Goal: Task Accomplishment & Management: Use online tool/utility

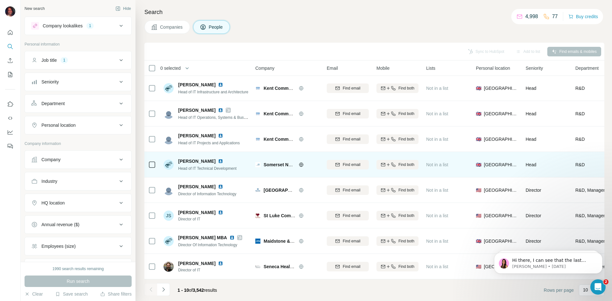
scroll to position [55, 0]
click at [150, 166] on div at bounding box center [152, 165] width 8 height 18
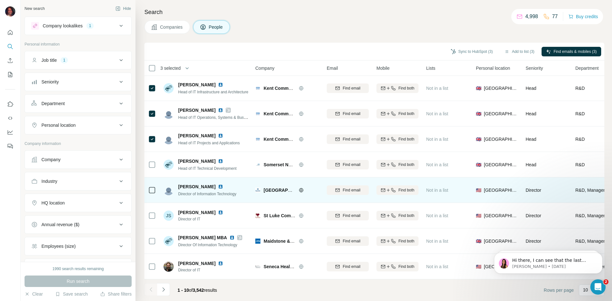
drag, startPoint x: 153, startPoint y: 192, endPoint x: 153, endPoint y: 177, distance: 14.7
click at [153, 192] on div at bounding box center [152, 190] width 8 height 18
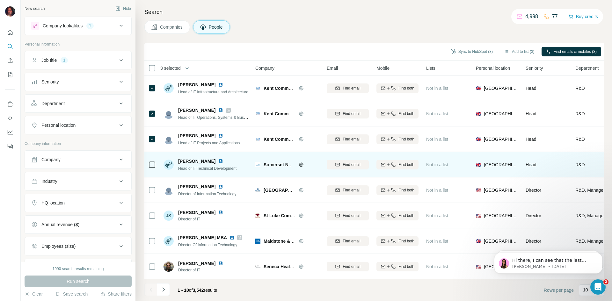
click at [153, 167] on div at bounding box center [152, 165] width 8 height 18
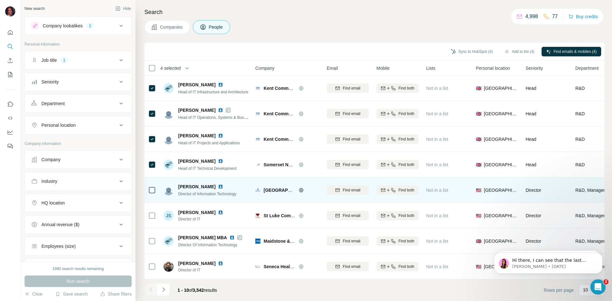
click at [154, 178] on td at bounding box center [151, 191] width 15 height 26
click at [152, 191] on div at bounding box center [152, 190] width 8 height 18
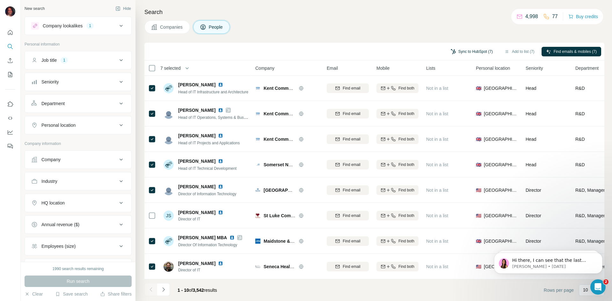
click at [487, 51] on button "Sync to HubSpot (7)" at bounding box center [472, 52] width 51 height 10
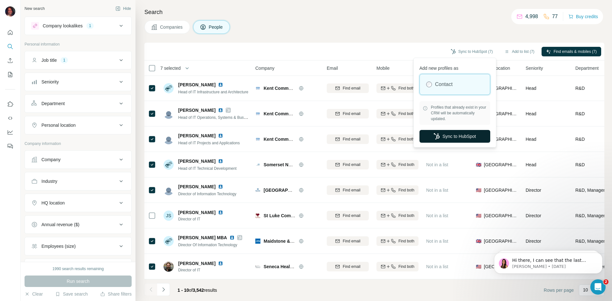
click at [448, 138] on button "Sync to HubSpot" at bounding box center [455, 136] width 71 height 13
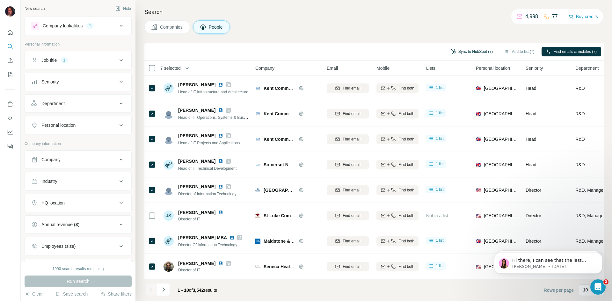
click at [455, 50] on button "Sync to HubSpot (7)" at bounding box center [472, 52] width 51 height 10
click at [453, 100] on button "Sync to HubSpot" at bounding box center [455, 98] width 71 height 13
click at [165, 289] on icon "Navigate to next page" at bounding box center [163, 290] width 6 height 6
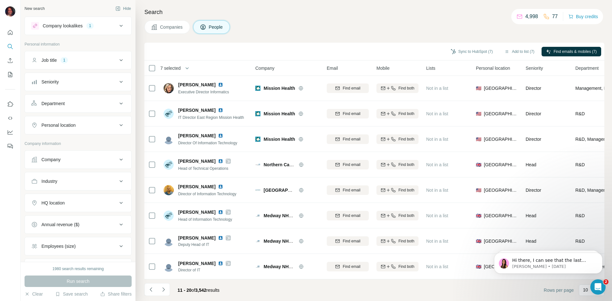
click at [117, 205] on icon at bounding box center [121, 203] width 8 height 8
click at [87, 219] on input "text" at bounding box center [78, 218] width 94 height 11
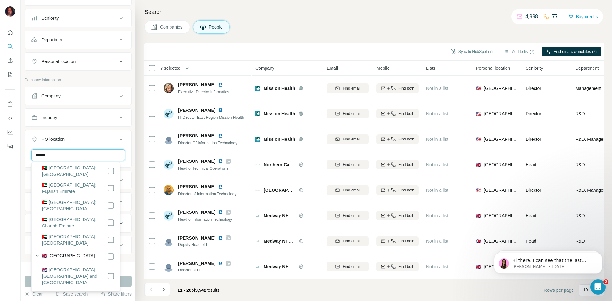
scroll to position [64, 0]
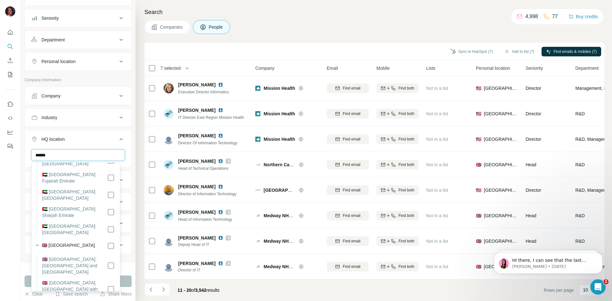
type input "******"
click at [107, 242] on div "🇬🇧 [GEOGRAPHIC_DATA]" at bounding box center [74, 245] width 82 height 9
click at [107, 249] on div at bounding box center [111, 246] width 8 height 8
click at [413, 296] on footer "11 - 20 of 3,542 results Rows per page 10" at bounding box center [374, 291] width 460 height 22
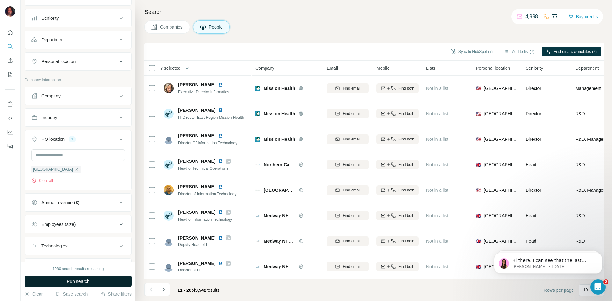
click at [79, 279] on span "Run search" at bounding box center [78, 281] width 23 height 6
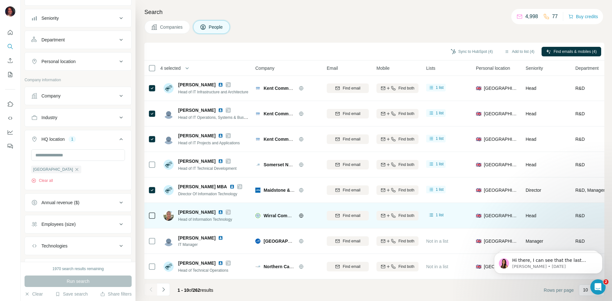
click at [153, 216] on icon at bounding box center [152, 216] width 8 height 8
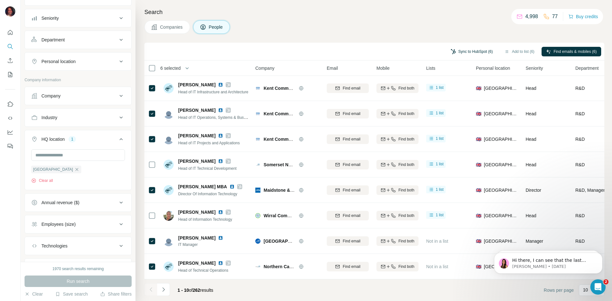
click at [479, 50] on button "Sync to HubSpot (6)" at bounding box center [472, 52] width 51 height 10
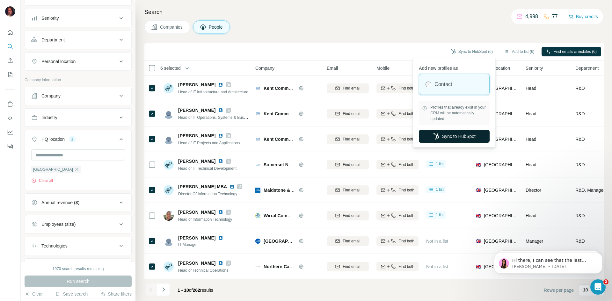
click at [443, 138] on button "Sync to HubSpot" at bounding box center [454, 136] width 71 height 13
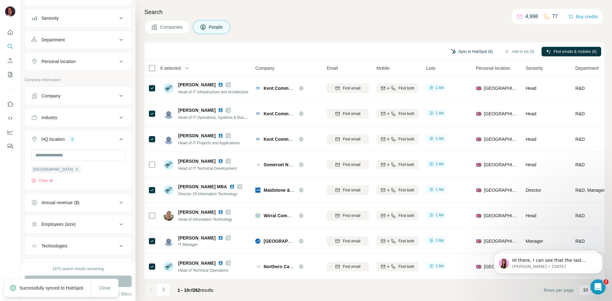
click at [469, 49] on button "Sync to HubSpot (6)" at bounding box center [472, 52] width 51 height 10
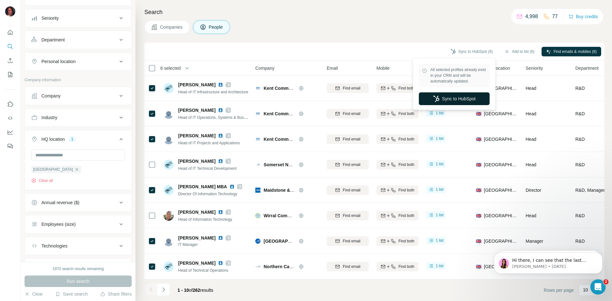
click at [452, 96] on button "Sync to HubSpot" at bounding box center [454, 98] width 71 height 13
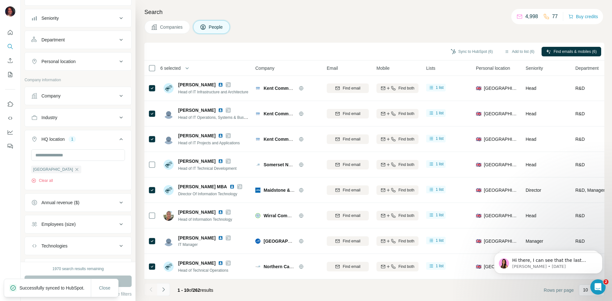
click at [163, 286] on button "Navigate to next page" at bounding box center [163, 290] width 13 height 13
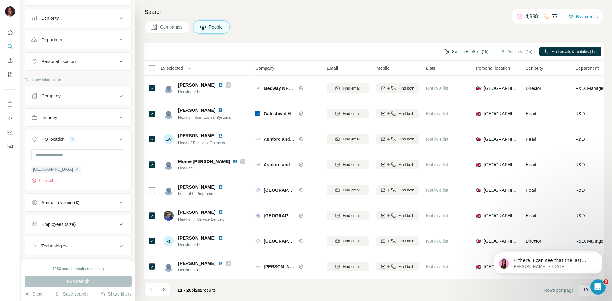
click at [470, 48] on button "Sync to HubSpot (15)" at bounding box center [466, 52] width 53 height 10
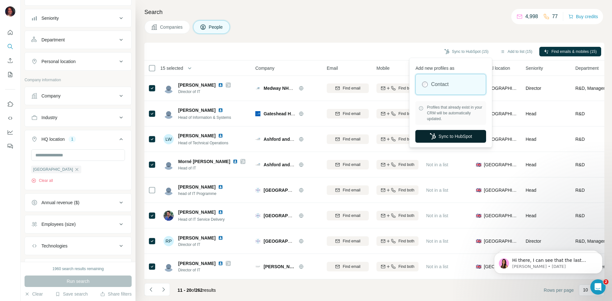
click at [438, 139] on button "Sync to HubSpot" at bounding box center [451, 136] width 71 height 13
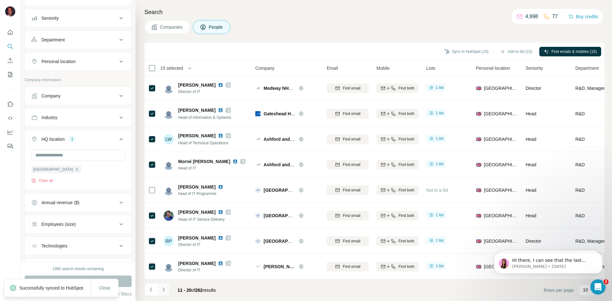
click at [164, 284] on button "Navigate to next page" at bounding box center [163, 290] width 13 height 13
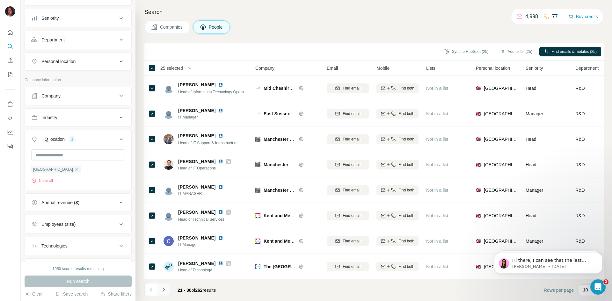
click at [162, 293] on button "Navigate to next page" at bounding box center [163, 290] width 13 height 13
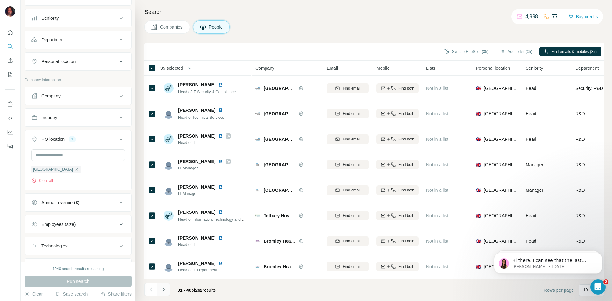
click at [165, 291] on icon "Navigate to next page" at bounding box center [163, 290] width 6 height 6
click at [166, 293] on icon "Navigate to next page" at bounding box center [163, 290] width 6 height 6
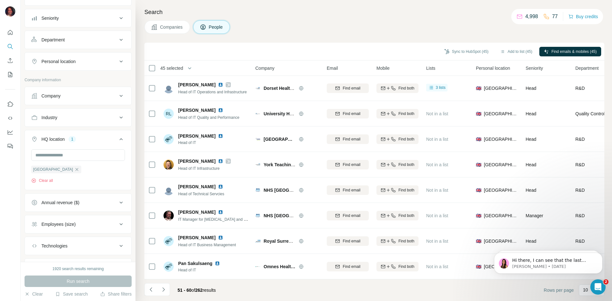
click at [157, 68] on div "45 selected" at bounding box center [169, 68] width 27 height 6
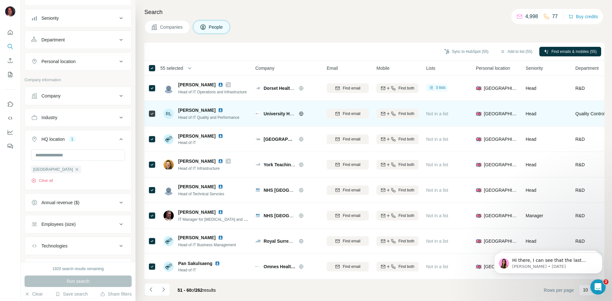
click at [156, 109] on td at bounding box center [151, 114] width 15 height 26
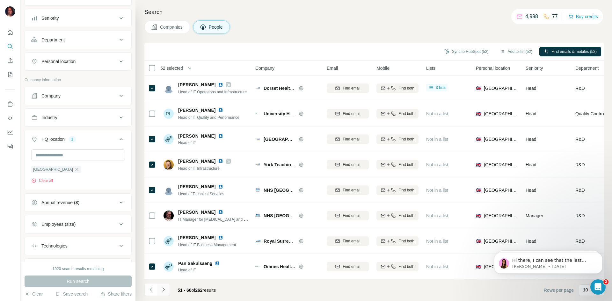
click at [167, 290] on button "Navigate to next page" at bounding box center [163, 290] width 13 height 13
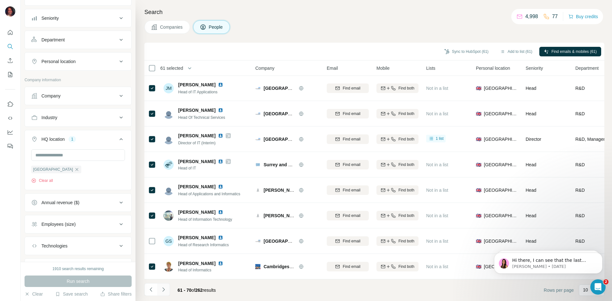
click at [164, 291] on icon "Navigate to next page" at bounding box center [163, 290] width 2 height 4
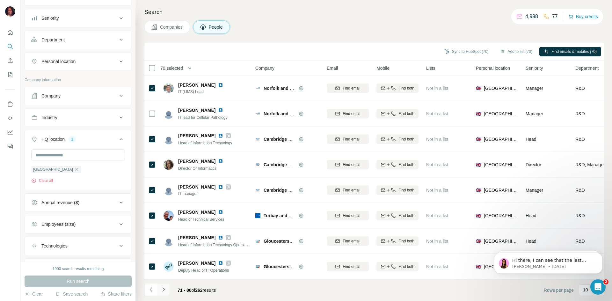
click at [163, 289] on icon "Navigate to next page" at bounding box center [163, 290] width 6 height 6
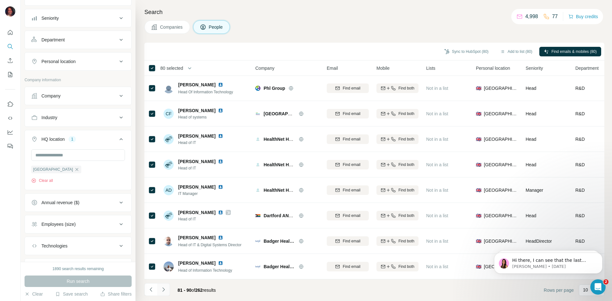
click at [164, 287] on icon "Navigate to next page" at bounding box center [163, 290] width 6 height 6
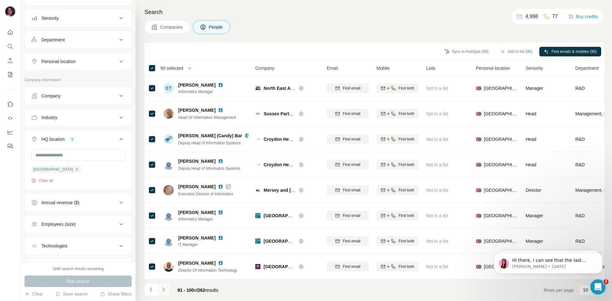
click at [162, 291] on icon "Navigate to next page" at bounding box center [163, 290] width 6 height 6
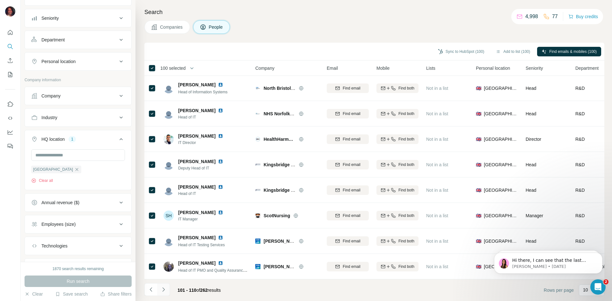
click at [163, 292] on icon "Navigate to next page" at bounding box center [163, 290] width 6 height 6
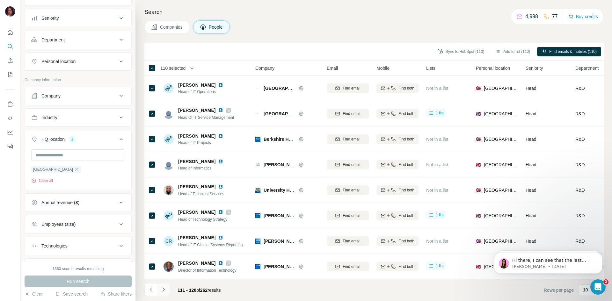
click at [167, 289] on button "Navigate to next page" at bounding box center [163, 290] width 13 height 13
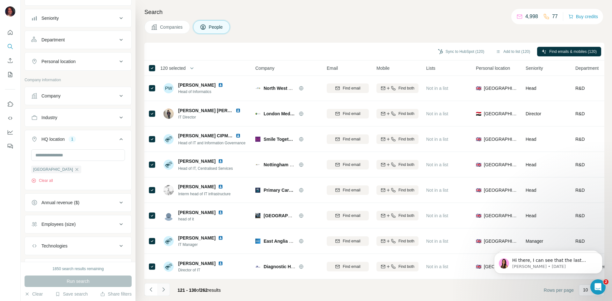
click at [162, 288] on icon "Navigate to next page" at bounding box center [163, 290] width 6 height 6
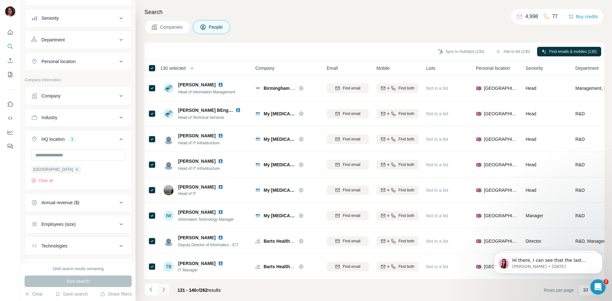
click at [163, 289] on icon "Navigate to next page" at bounding box center [163, 290] width 6 height 6
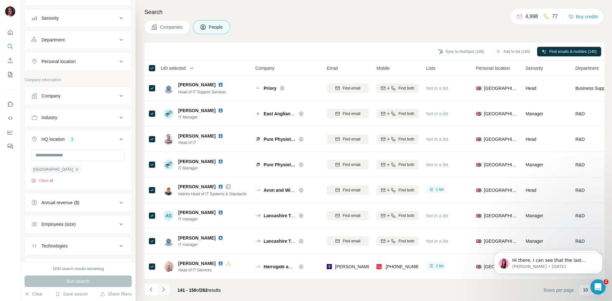
click at [164, 292] on icon "Navigate to next page" at bounding box center [163, 290] width 6 height 6
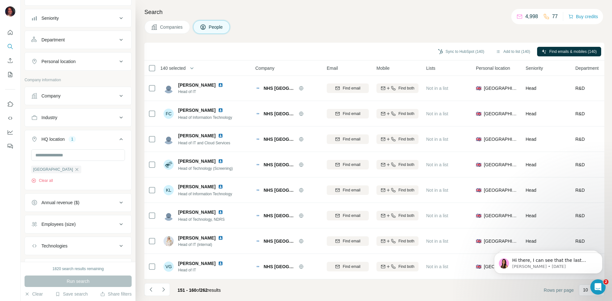
click at [157, 67] on div "140 selected" at bounding box center [171, 68] width 30 height 6
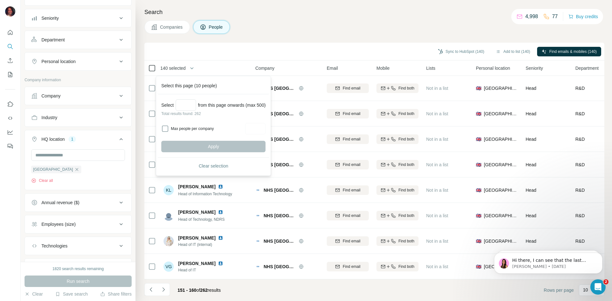
click at [155, 67] on icon at bounding box center [152, 68] width 8 height 8
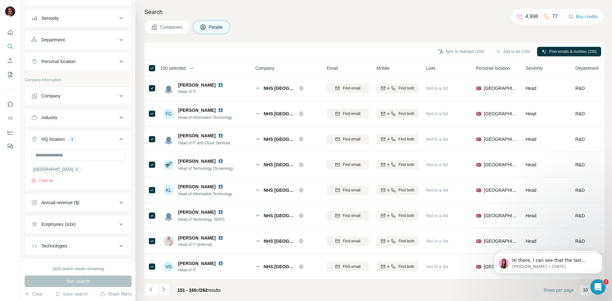
click at [166, 287] on icon "Navigate to next page" at bounding box center [163, 290] width 6 height 6
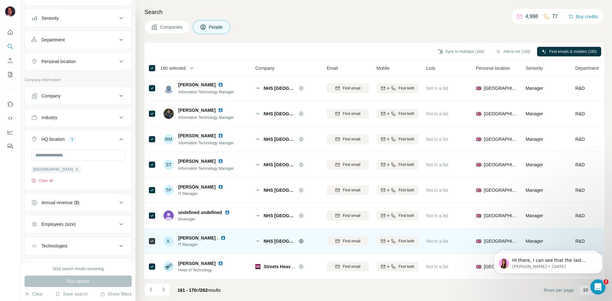
click at [155, 238] on icon at bounding box center [152, 242] width 8 height 8
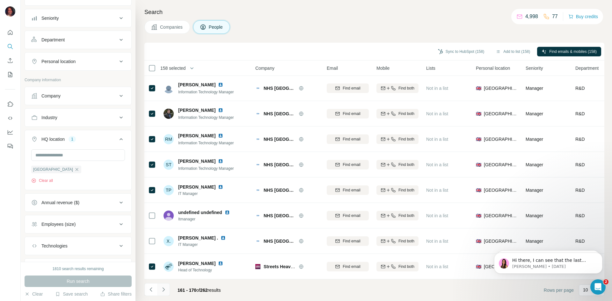
click at [166, 289] on icon "Navigate to next page" at bounding box center [163, 290] width 6 height 6
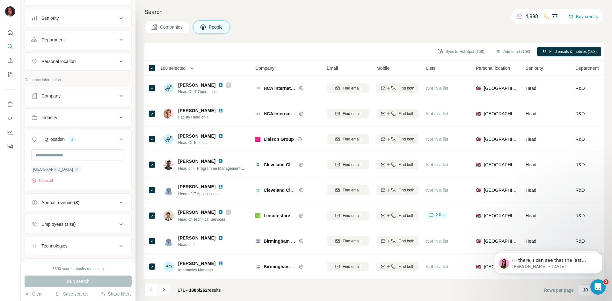
click at [163, 285] on button "Navigate to next page" at bounding box center [163, 290] width 13 height 13
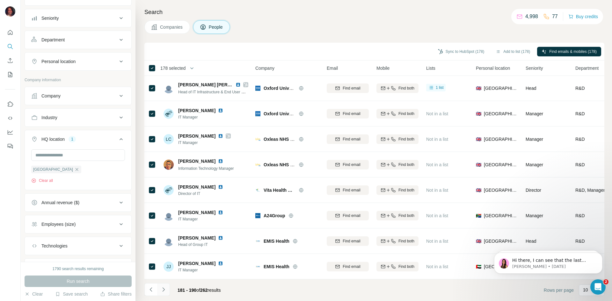
click at [165, 289] on icon "Navigate to next page" at bounding box center [163, 290] width 6 height 6
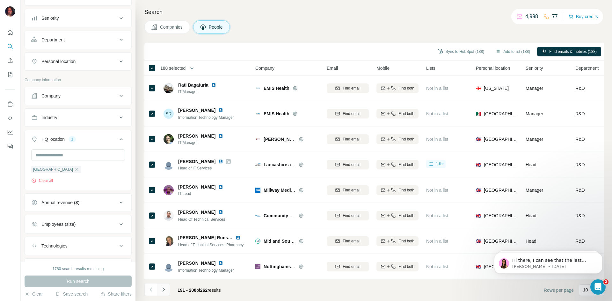
click at [166, 287] on icon "Navigate to next page" at bounding box center [163, 290] width 6 height 6
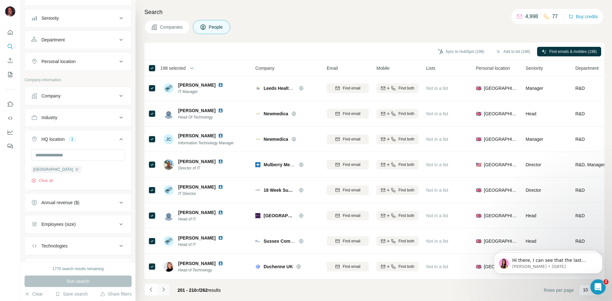
click at [165, 289] on icon "Navigate to next page" at bounding box center [163, 290] width 6 height 6
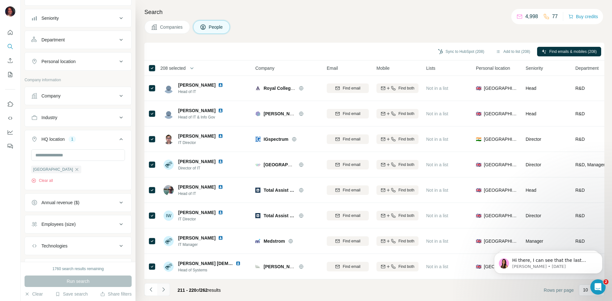
click at [162, 292] on icon "Navigate to next page" at bounding box center [163, 290] width 6 height 6
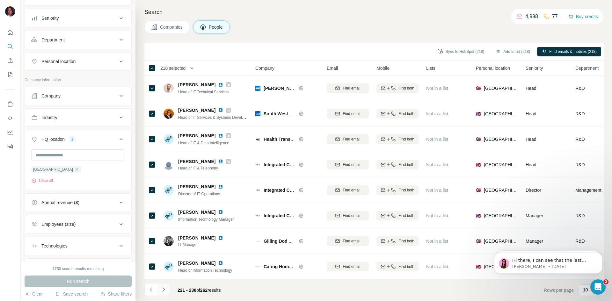
click at [164, 288] on icon "Navigate to next page" at bounding box center [163, 290] width 6 height 6
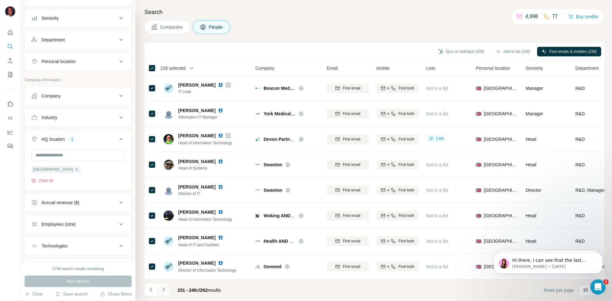
click at [166, 289] on icon "Navigate to next page" at bounding box center [163, 290] width 6 height 6
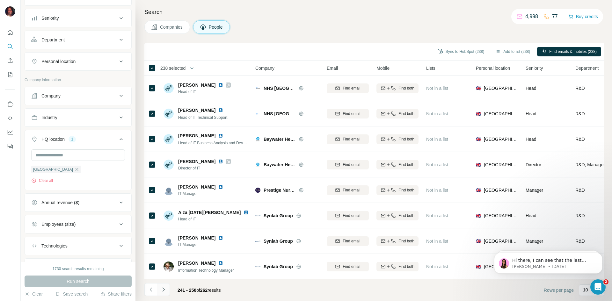
click at [165, 291] on icon "Navigate to next page" at bounding box center [163, 290] width 6 height 6
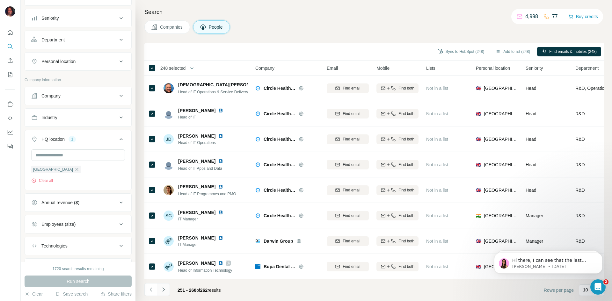
click at [162, 290] on icon "Navigate to next page" at bounding box center [163, 290] width 6 height 6
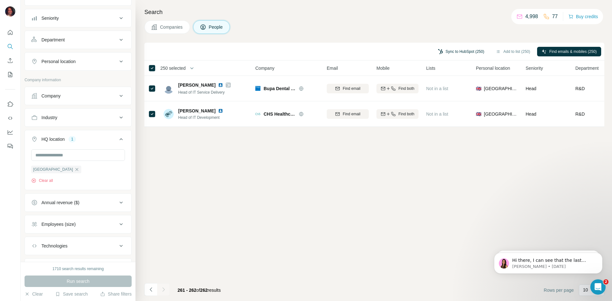
click at [457, 51] on button "Sync to HubSpot (250)" at bounding box center [461, 52] width 55 height 10
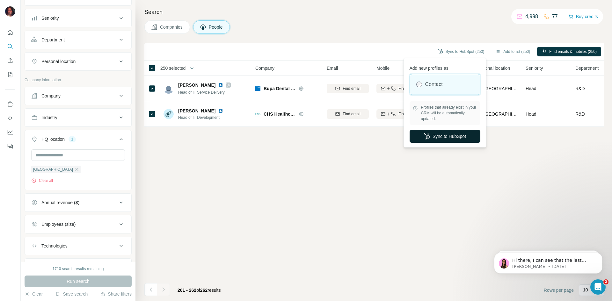
click at [440, 134] on button "Sync to HubSpot" at bounding box center [445, 136] width 71 height 13
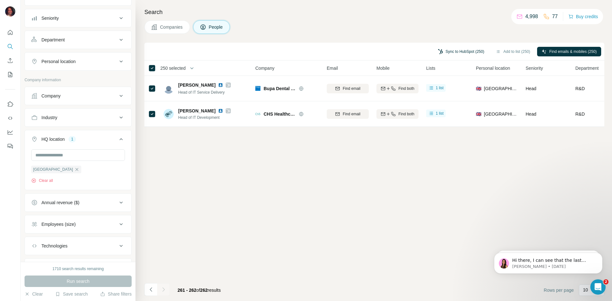
click at [465, 54] on button "Sync to HubSpot (250)" at bounding box center [461, 52] width 55 height 10
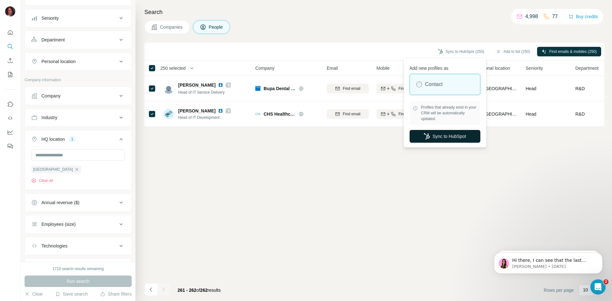
click at [446, 137] on button "Sync to HubSpot" at bounding box center [445, 136] width 71 height 13
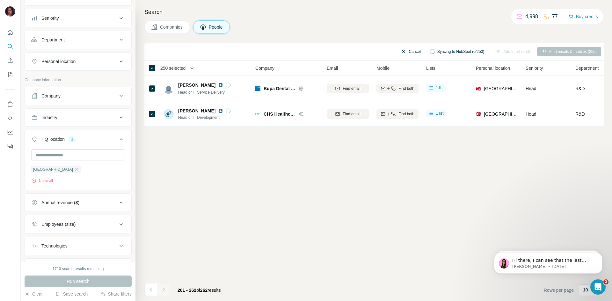
click at [397, 48] on button "Cancel" at bounding box center [411, 52] width 28 height 10
click at [504, 51] on button "Add to list (250)" at bounding box center [512, 52] width 43 height 10
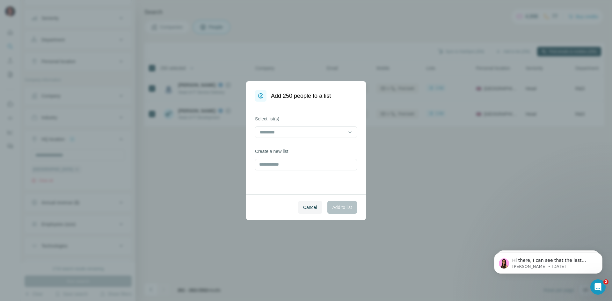
click at [343, 204] on div "Cancel Add to list" at bounding box center [306, 208] width 120 height 26
click at [306, 207] on span "Cancel" at bounding box center [310, 207] width 14 height 6
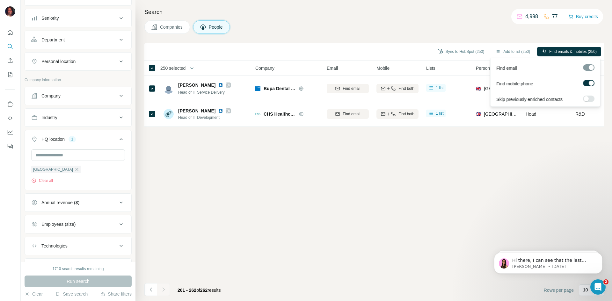
click at [591, 85] on div at bounding box center [591, 83] width 5 height 5
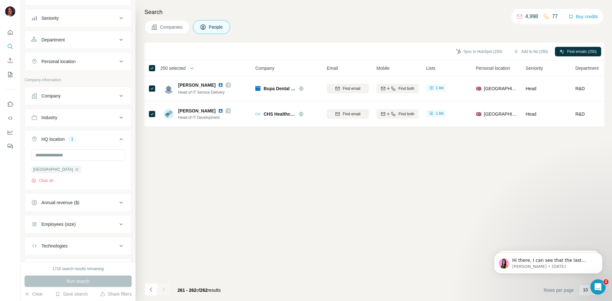
click at [550, 191] on div "Sync to HubSpot (250) Add to list (250) Find emails (250) 250 selected People C…" at bounding box center [374, 172] width 460 height 259
click at [581, 50] on span "Find emails (250)" at bounding box center [582, 52] width 30 height 6
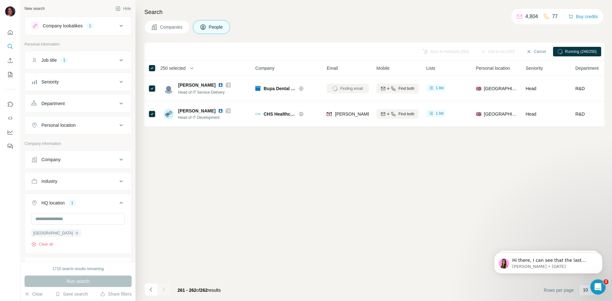
click at [117, 25] on icon at bounding box center [121, 26] width 8 height 8
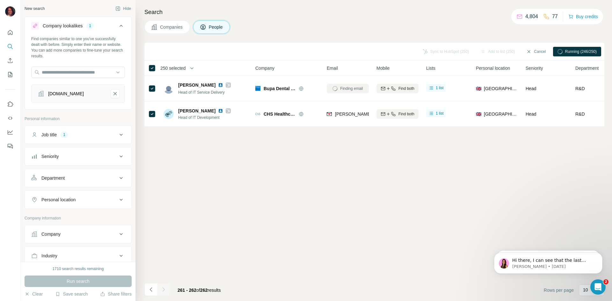
click at [234, 205] on div "Sync to HubSpot (250) Add to list (250) Cancel Running (246/250) 250 selected P…" at bounding box center [374, 172] width 460 height 259
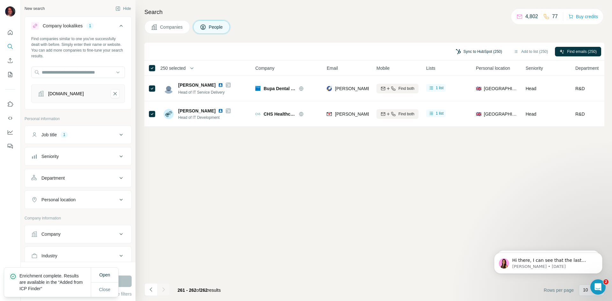
click at [471, 52] on button "Sync to HubSpot (250)" at bounding box center [479, 52] width 55 height 10
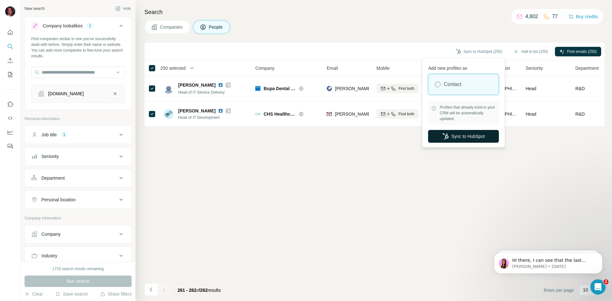
click at [470, 134] on button "Sync to HubSpot" at bounding box center [463, 136] width 71 height 13
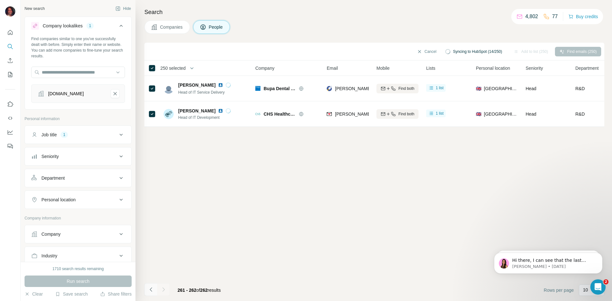
click at [149, 286] on button "Navigate to previous page" at bounding box center [150, 290] width 13 height 13
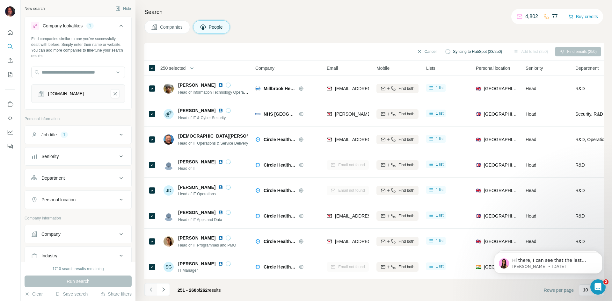
click at [150, 290] on icon "Navigate to previous page" at bounding box center [151, 290] width 6 height 6
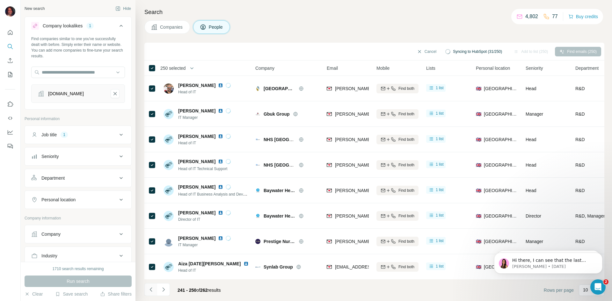
click at [150, 290] on icon "Navigate to previous page" at bounding box center [151, 290] width 6 height 6
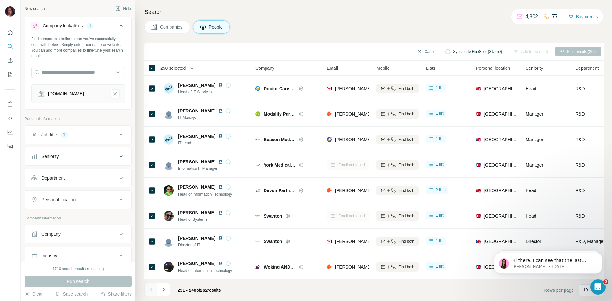
click at [150, 290] on icon "Navigate to previous page" at bounding box center [151, 290] width 6 height 6
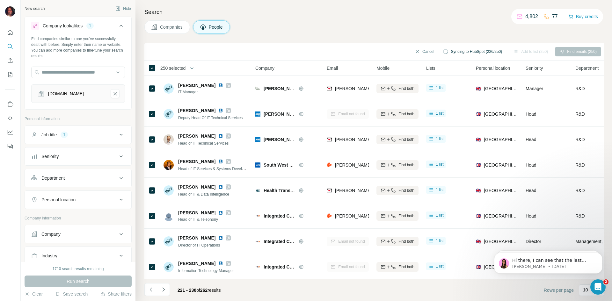
scroll to position [64, 0]
